Goal: Task Accomplishment & Management: Use online tool/utility

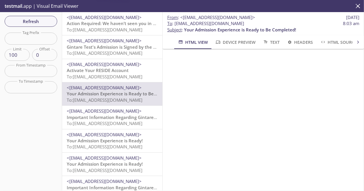
scroll to position [29, 0]
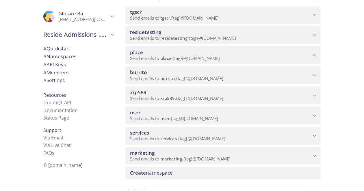
scroll to position [87, 0]
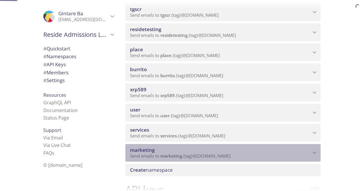
click at [158, 146] on div "marketing Send emails to marketing . {tag} @inbox.testmail.app" at bounding box center [222, 153] width 195 height 18
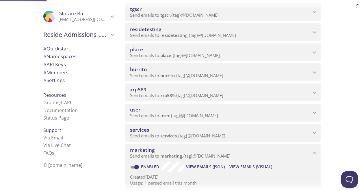
scroll to position [0, 0]
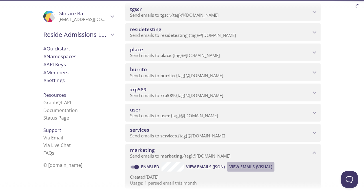
click at [240, 164] on span "View Emails (Visual)" at bounding box center [250, 167] width 43 height 7
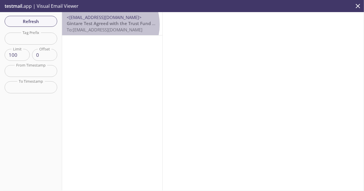
click at [107, 25] on span "Gintare Test Agreed with the Trust Fund Policy" at bounding box center [115, 23] width 97 height 6
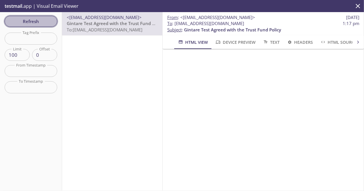
click at [30, 22] on span "Refresh" at bounding box center [30, 22] width 43 height 8
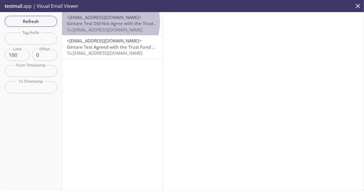
click at [105, 22] on span "Gintare Test Did Not Agree with the Trust Fund Policy" at bounding box center [122, 23] width 111 height 6
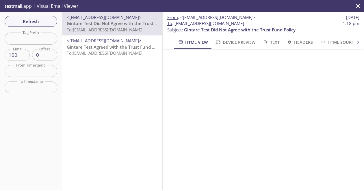
click at [126, 52] on span "To: marketing.clerk@inbox.testmail.app" at bounding box center [105, 53] width 76 height 6
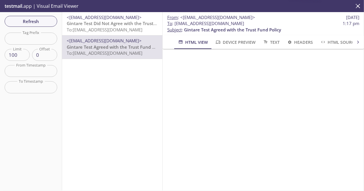
click at [125, 7] on div "testmail .app | Visual Email Viewer" at bounding box center [182, 6] width 364 height 12
click at [125, 14] on div "<no-reply-services@reside-services.click> Gintare Test Did Not Agree with the T…" at bounding box center [112, 23] width 100 height 23
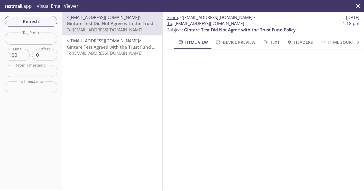
click at [122, 44] on span "Gintare Test Agreed with the Trust Fund Policy" at bounding box center [115, 47] width 97 height 6
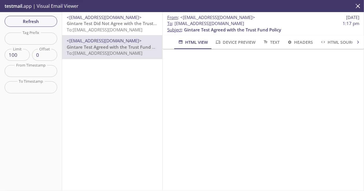
click at [123, 24] on span "Gintare Test Did Not Agree with the Trust Fund Policy" at bounding box center [122, 23] width 111 height 6
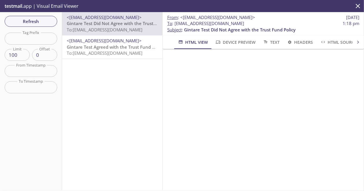
click at [131, 55] on span "To: marketing.clerk@inbox.testmail.app" at bounding box center [105, 53] width 76 height 6
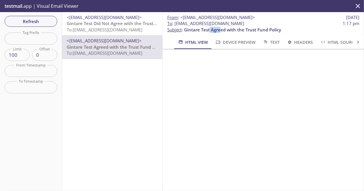
drag, startPoint x: 210, startPoint y: 28, endPoint x: 222, endPoint y: 30, distance: 12.0
click at [222, 30] on span "Gintare Test Agreed with the Trust Fund Policy" at bounding box center [232, 30] width 97 height 6
drag, startPoint x: 226, startPoint y: 31, endPoint x: 211, endPoint y: 31, distance: 15.0
click at [211, 31] on span "Gintare Test Agreed with the Trust Fund Policy" at bounding box center [232, 30] width 97 height 6
copy span "Agreed"
